Goal: Task Accomplishment & Management: Use online tool/utility

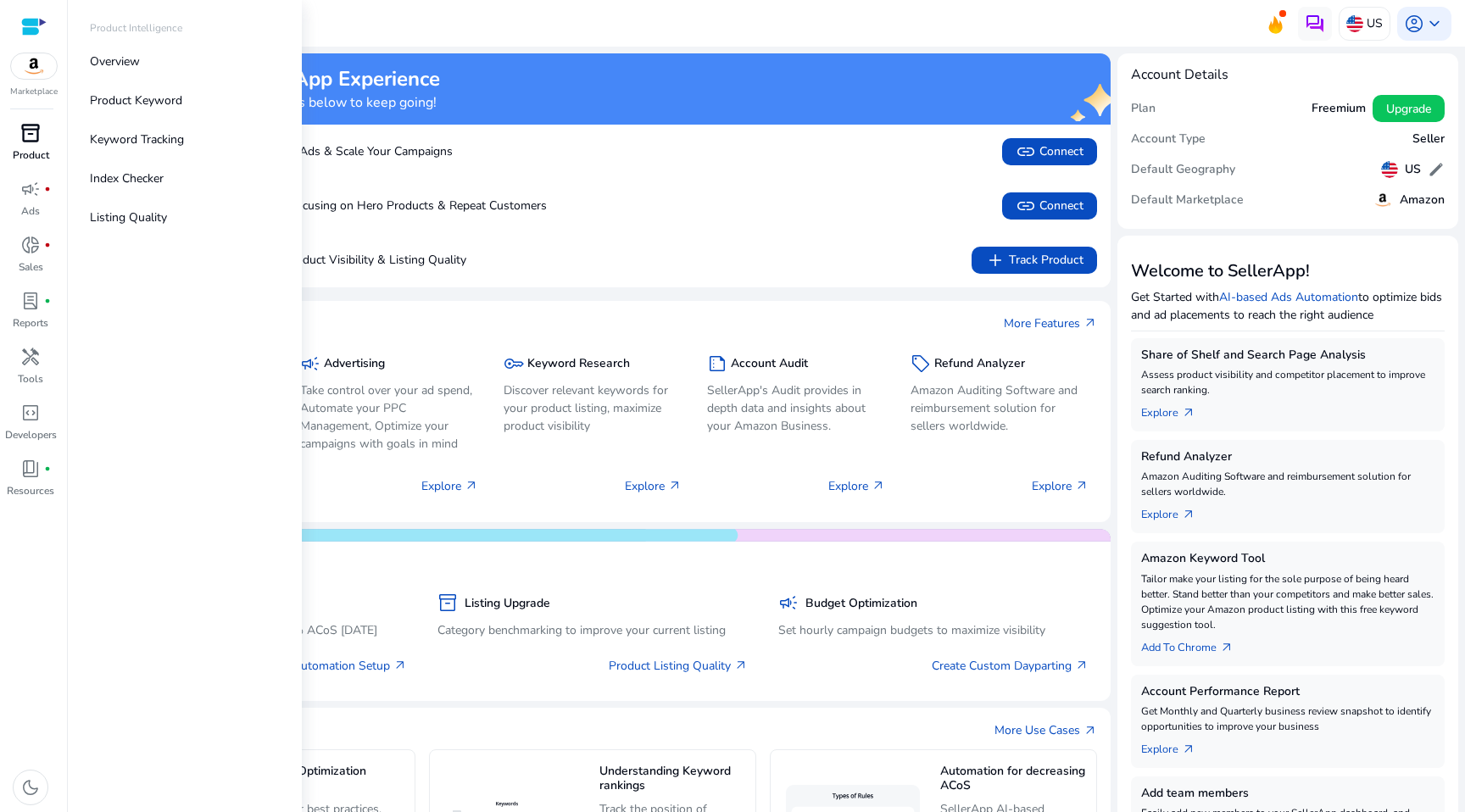
click at [31, 131] on span "inventory_2" at bounding box center [31, 133] width 21 height 21
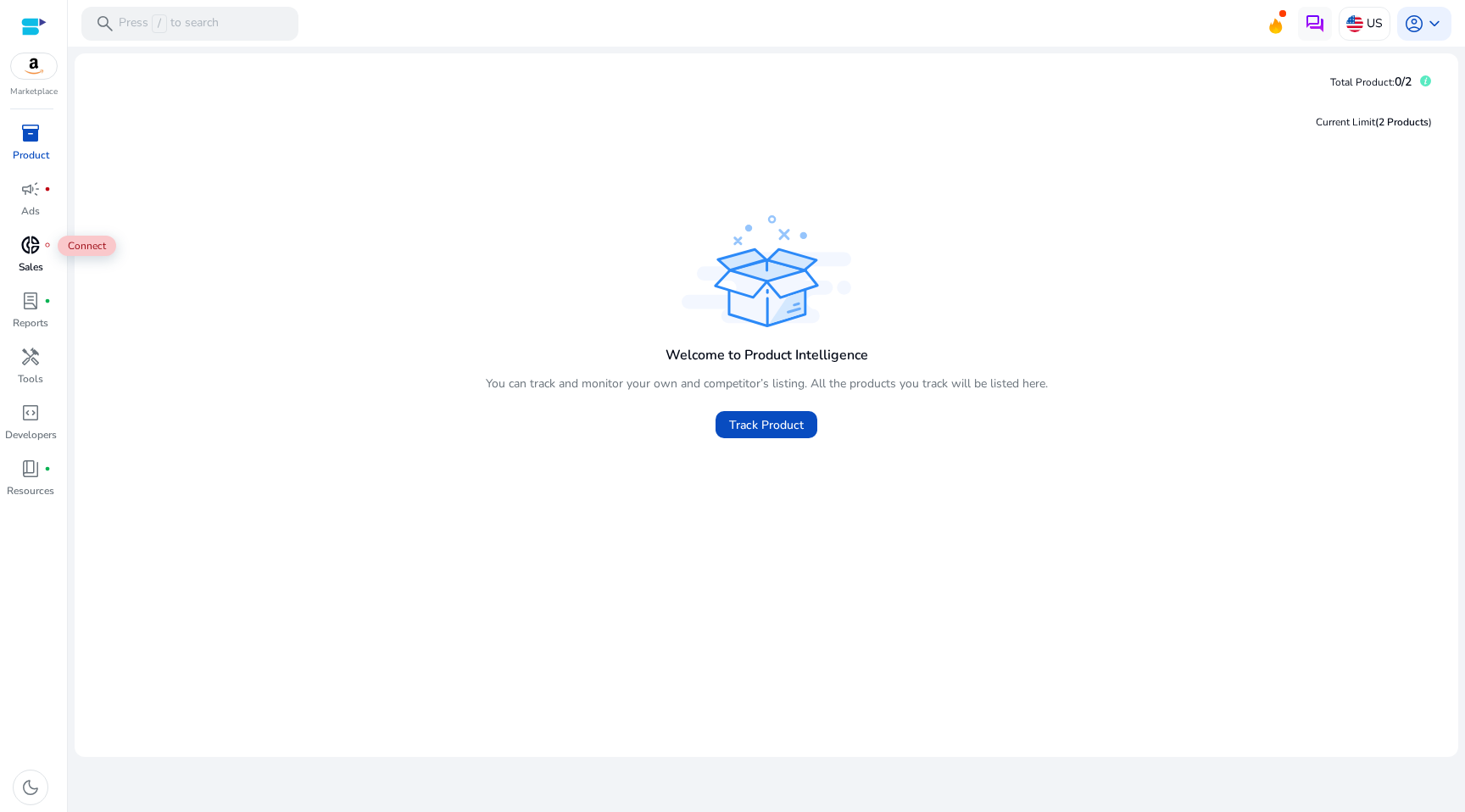
click at [31, 257] on div "donut_small fiber_manual_record" at bounding box center [30, 245] width 47 height 27
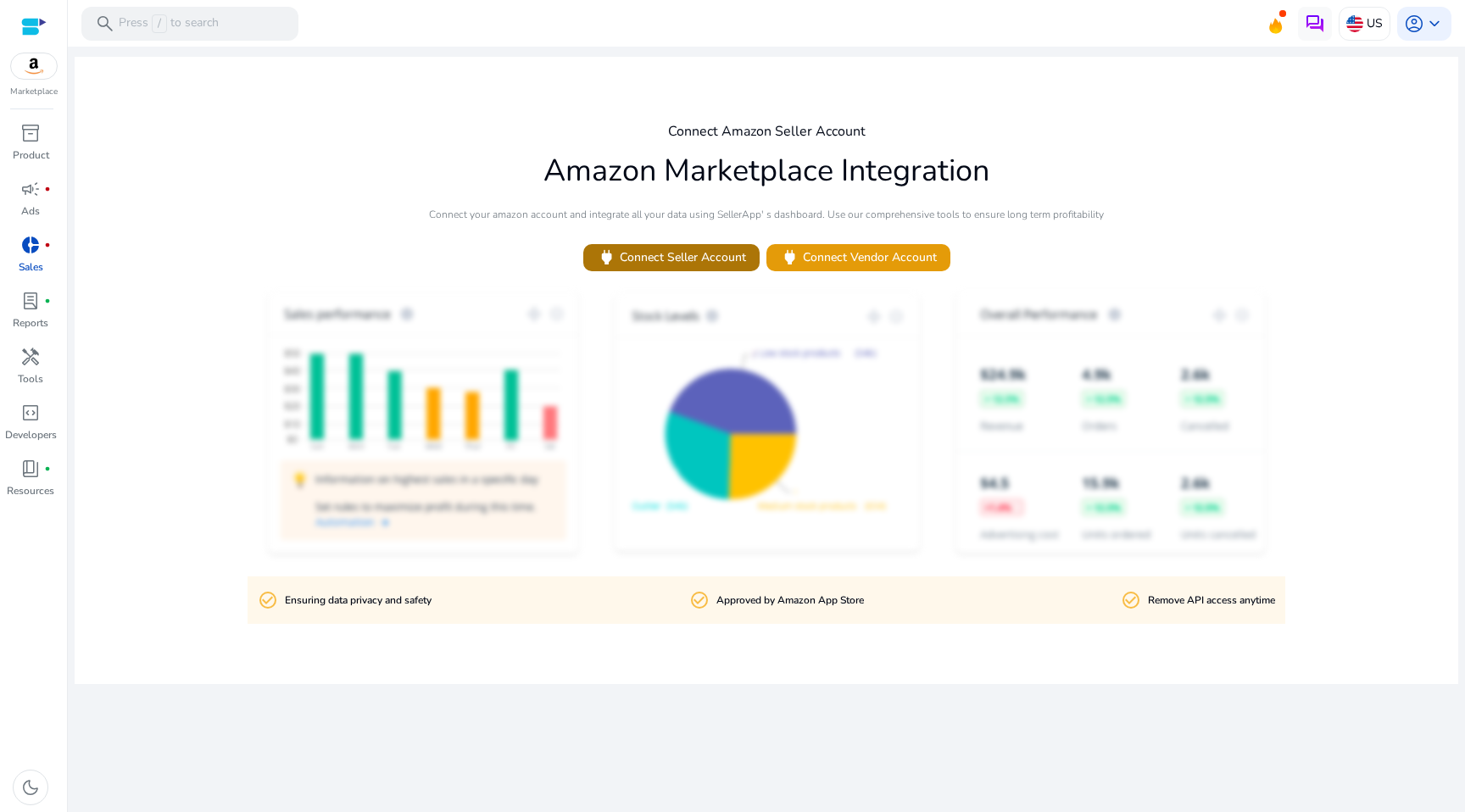
click at [698, 257] on span "power Connect Seller Account" at bounding box center [671, 257] width 149 height 20
